Goal: Task Accomplishment & Management: Manage account settings

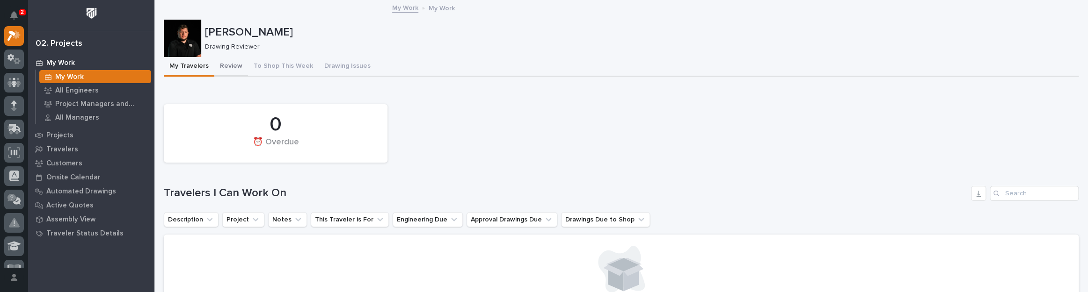
click at [229, 65] on button "Review" at bounding box center [231, 67] width 34 height 20
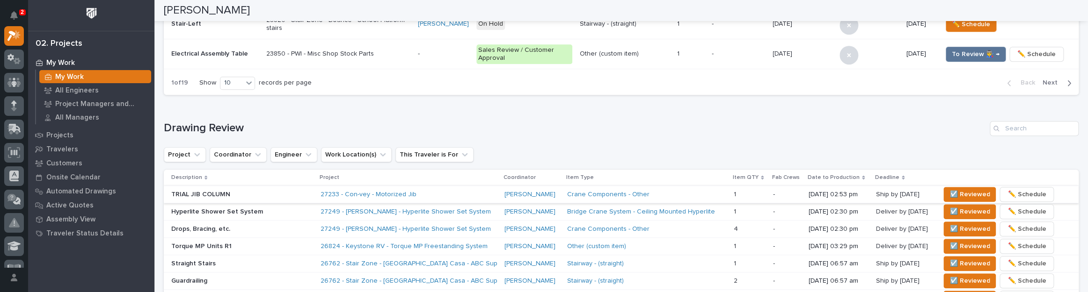
scroll to position [504, 0]
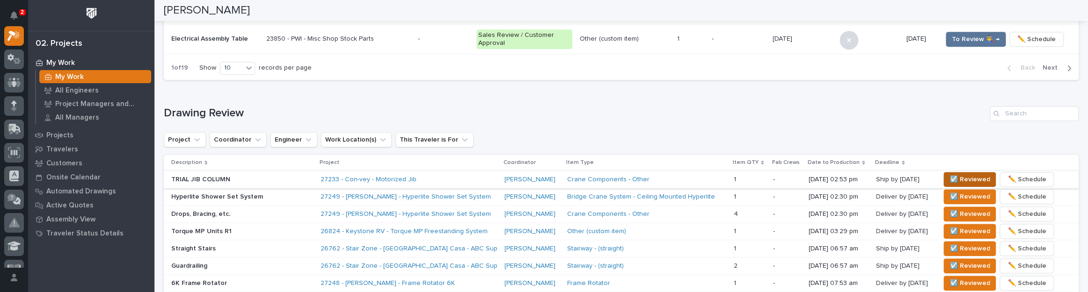
click at [959, 175] on span "☑️ Reviewed" at bounding box center [969, 179] width 40 height 11
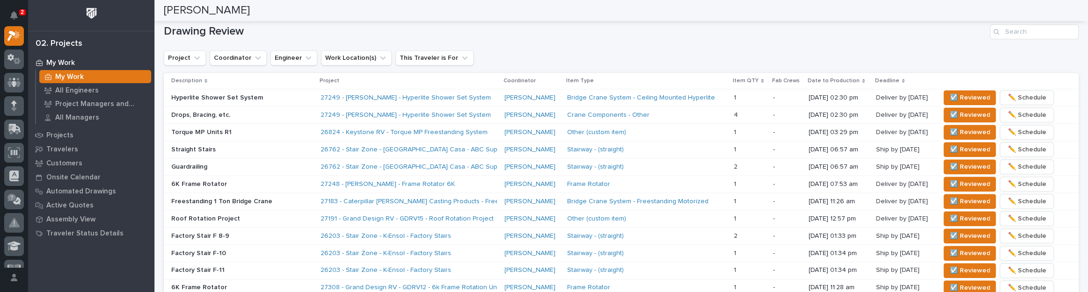
scroll to position [580, 0]
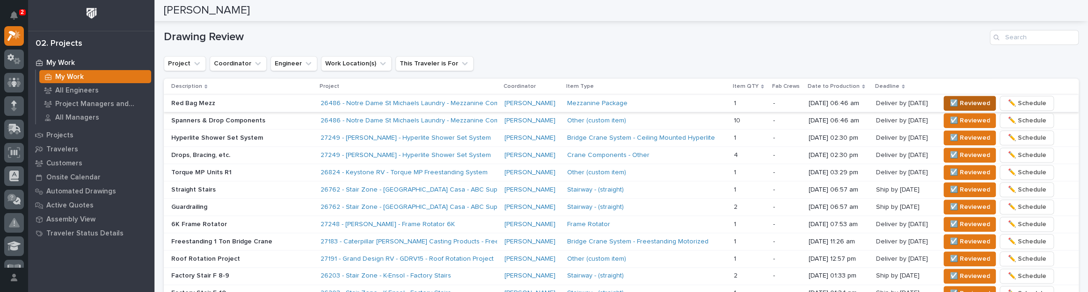
click at [969, 98] on span "☑️ Reviewed" at bounding box center [969, 103] width 40 height 11
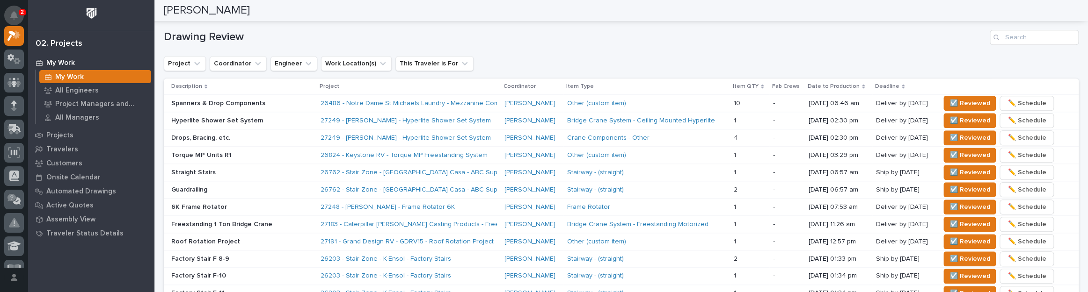
click at [15, 9] on button "Notifications" at bounding box center [14, 16] width 20 height 20
click at [43, 4] on div at bounding box center [91, 15] width 126 height 31
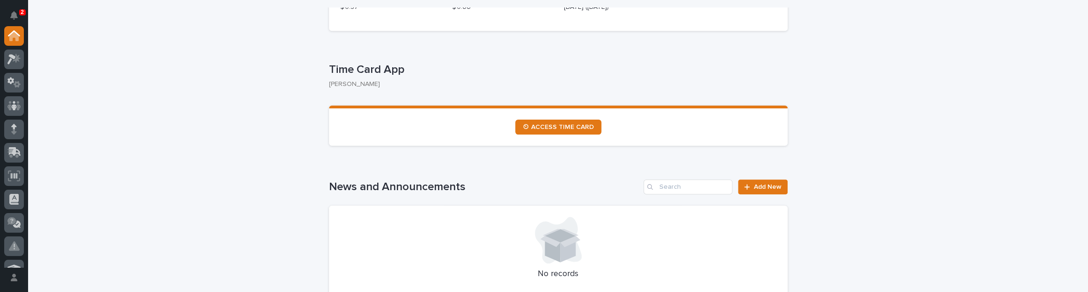
scroll to position [510, 0]
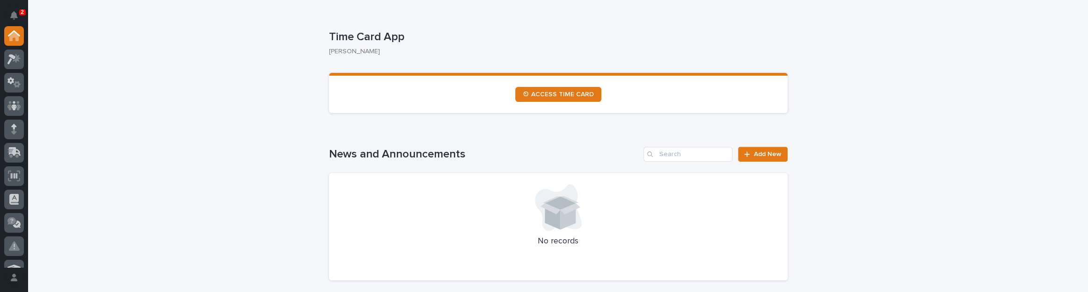
click at [555, 84] on section "⏲ ACCESS TIME CARD" at bounding box center [558, 93] width 459 height 40
click at [558, 92] on span "⏲ ACCESS TIME CARD" at bounding box center [558, 94] width 71 height 7
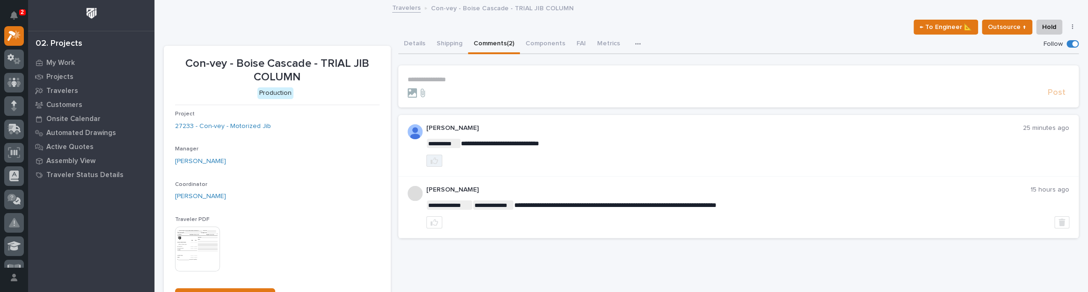
click at [431, 159] on icon "button" at bounding box center [434, 160] width 7 height 7
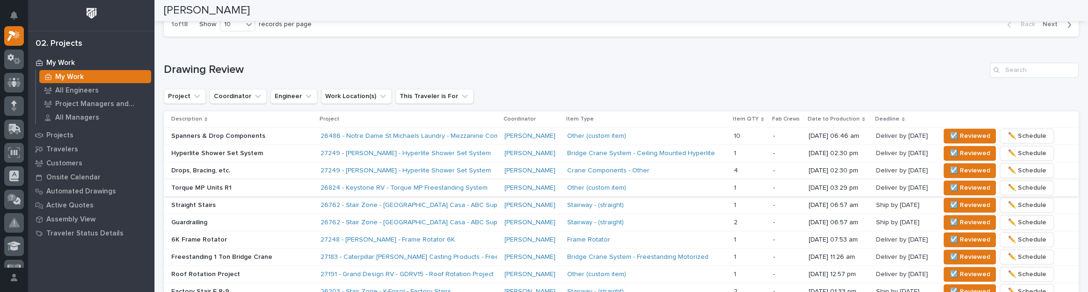
scroll to position [562, 0]
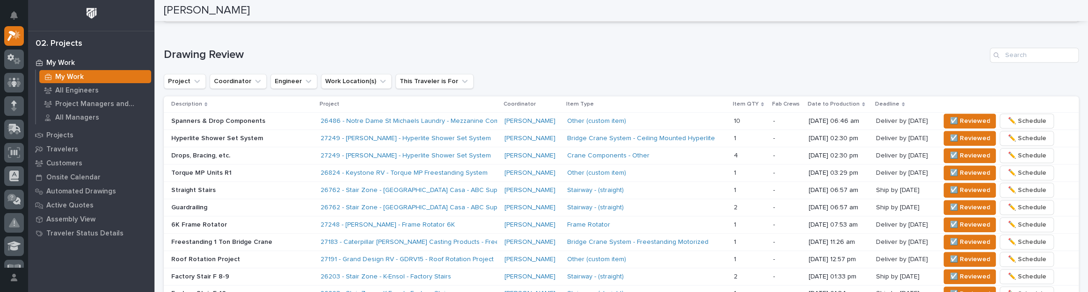
click at [241, 169] on p "Torque MP Units R1" at bounding box center [242, 173] width 142 height 8
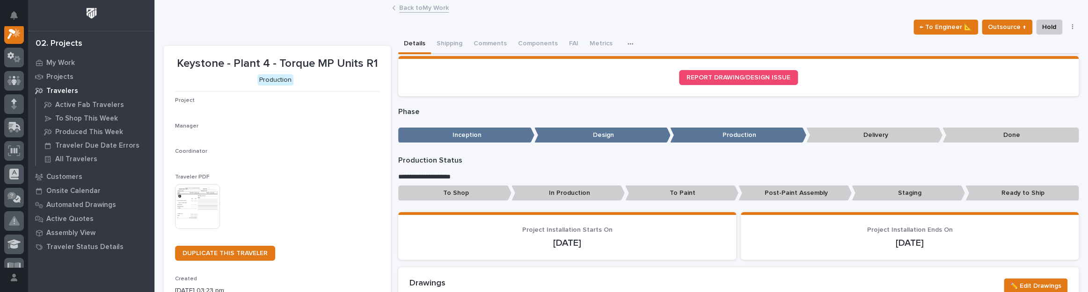
scroll to position [23, 0]
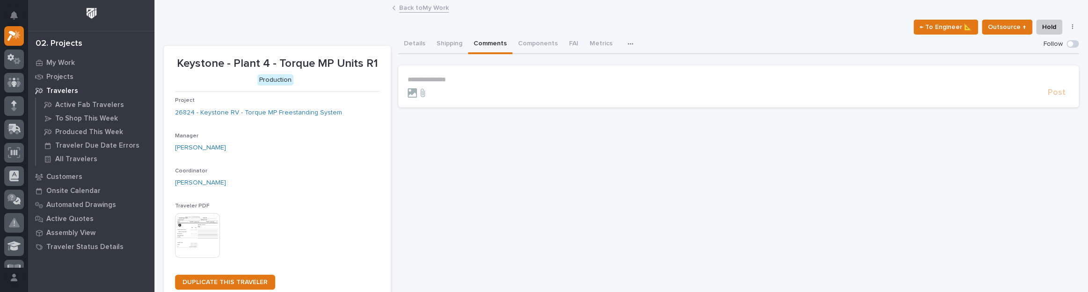
click at [497, 43] on button "Comments" at bounding box center [490, 45] width 44 height 20
click at [412, 43] on button "Details" at bounding box center [414, 45] width 33 height 20
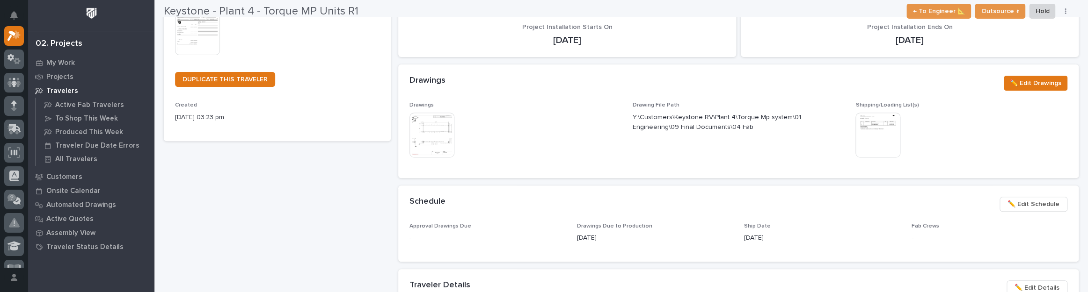
scroll to position [255, 0]
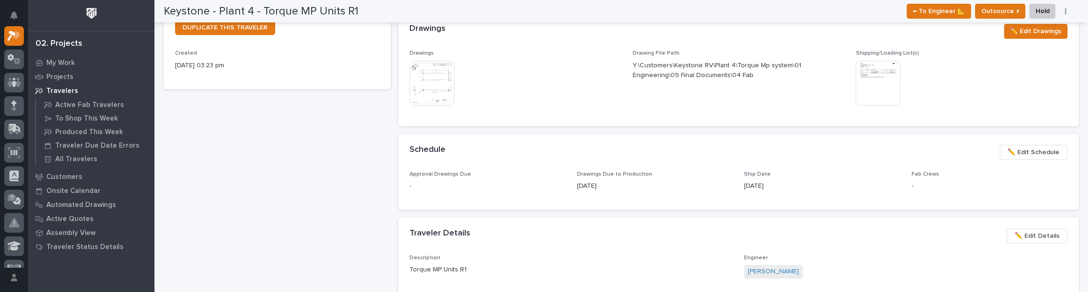
click at [432, 95] on img at bounding box center [431, 83] width 45 height 45
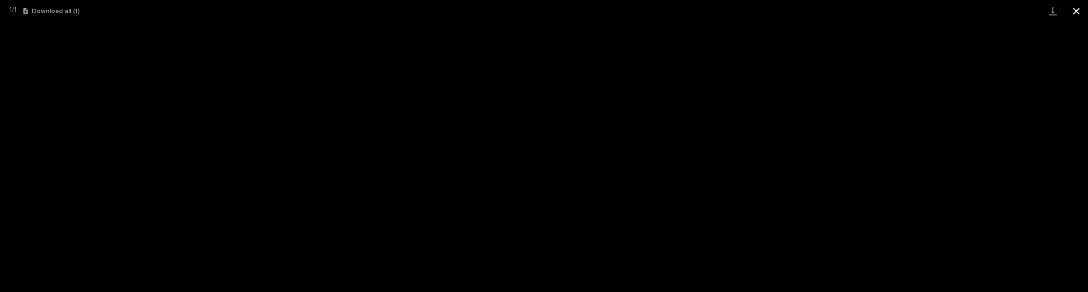
click at [1085, 12] on button "Close gallery" at bounding box center [1076, 11] width 23 height 22
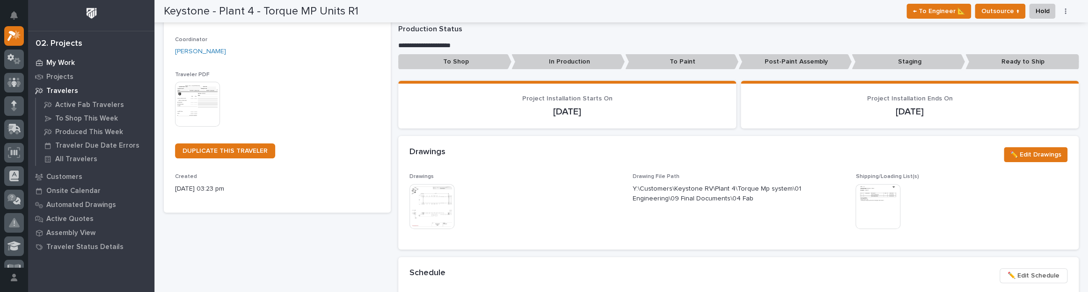
scroll to position [127, 0]
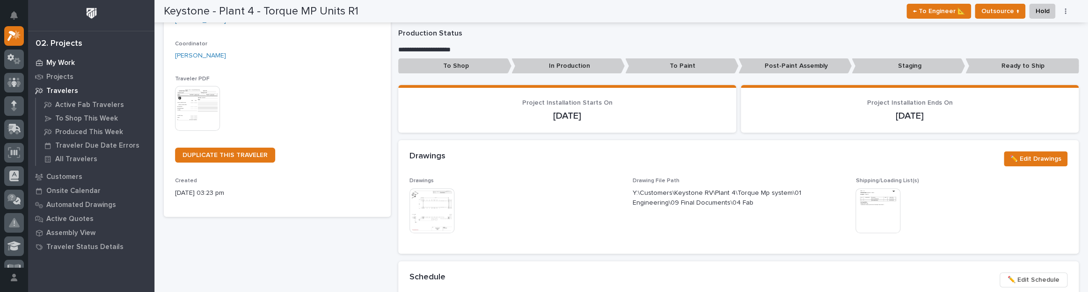
click at [61, 61] on p "My Work" at bounding box center [60, 63] width 29 height 8
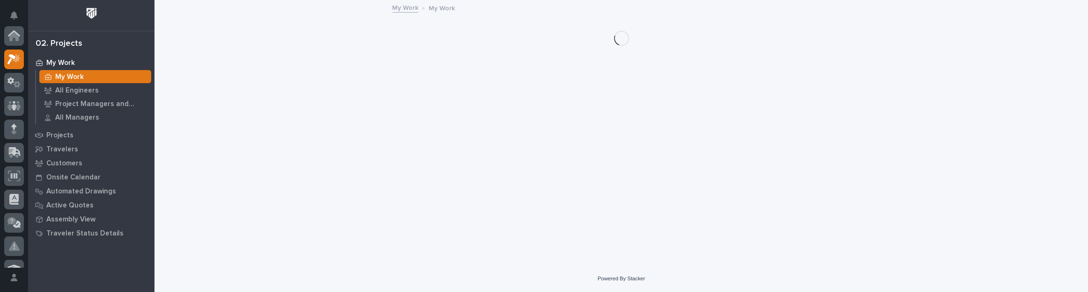
scroll to position [23, 0]
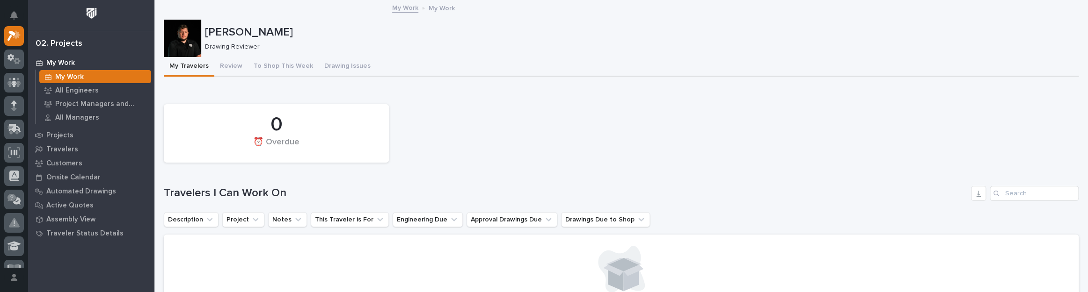
drag, startPoint x: 142, startPoint y: 59, endPoint x: -170, endPoint y: 178, distance: 334.0
drag, startPoint x: 237, startPoint y: 64, endPoint x: 318, endPoint y: 66, distance: 81.0
click at [237, 64] on button "Review" at bounding box center [231, 67] width 34 height 20
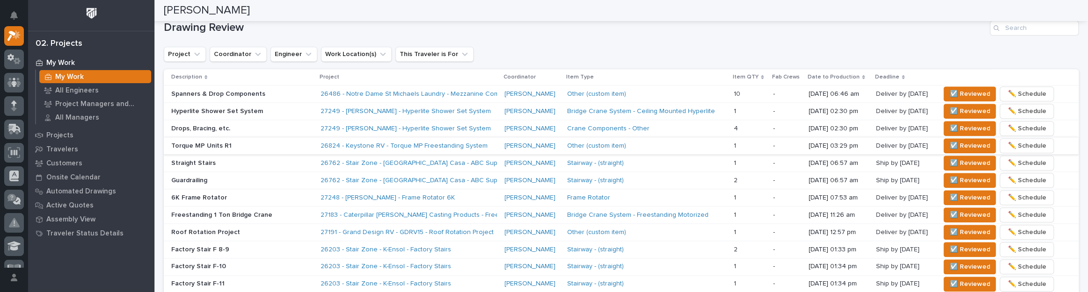
scroll to position [589, 0]
click at [954, 141] on span "☑️ Reviewed" at bounding box center [969, 146] width 40 height 11
click at [956, 96] on span "☑️ Reviewed" at bounding box center [969, 94] width 40 height 11
